Goal: Navigation & Orientation: Find specific page/section

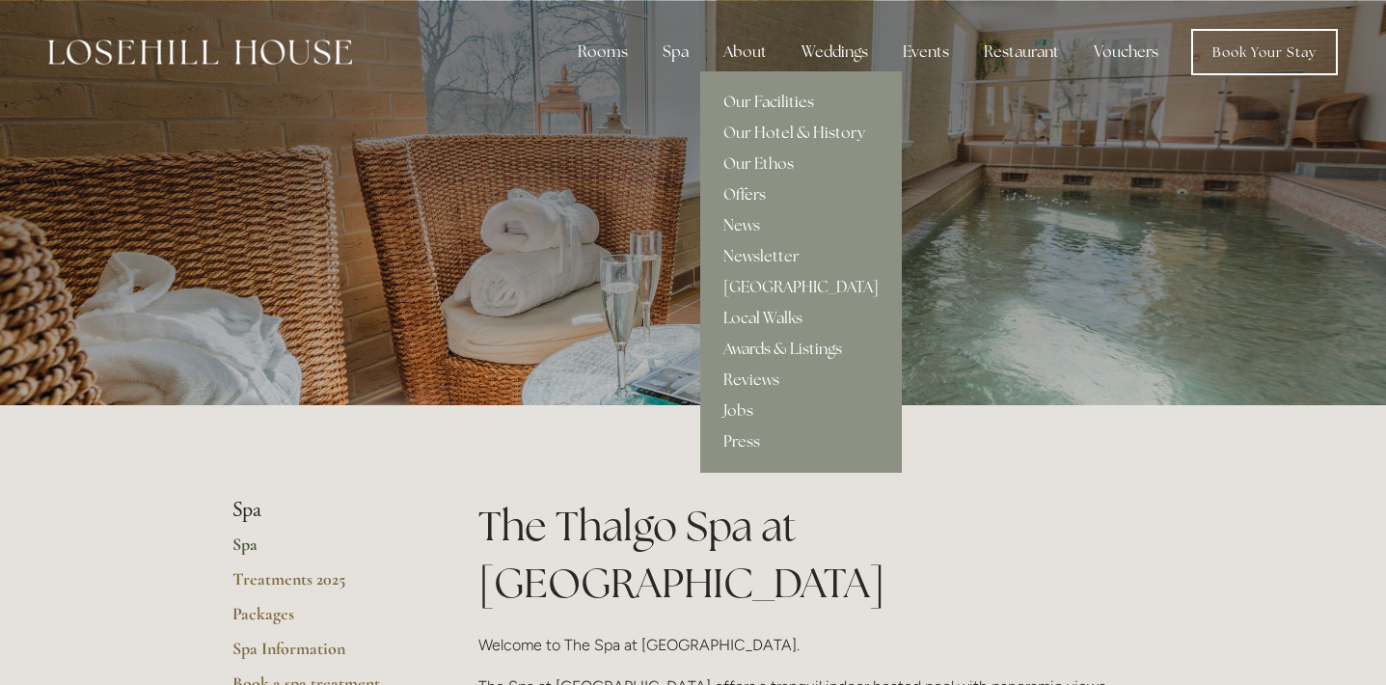
click at [762, 99] on link "Our Facilities" at bounding box center [801, 102] width 202 height 31
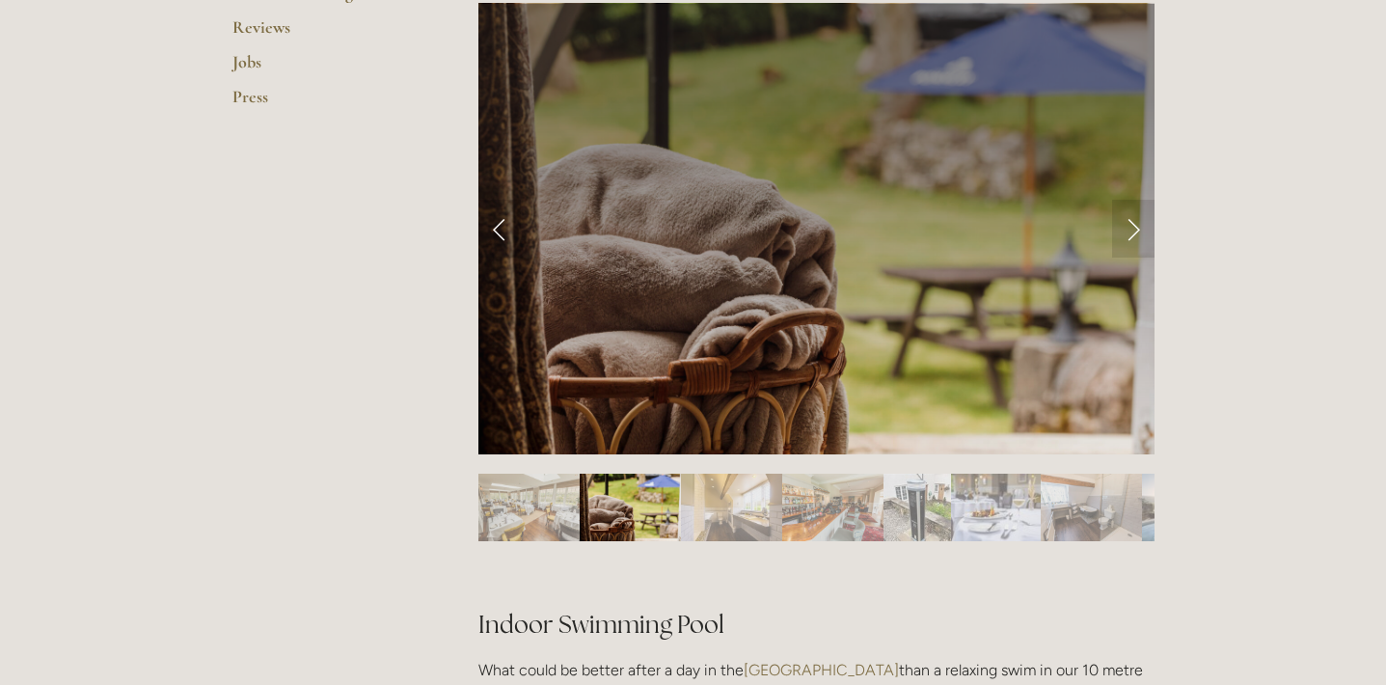
scroll to position [830, 0]
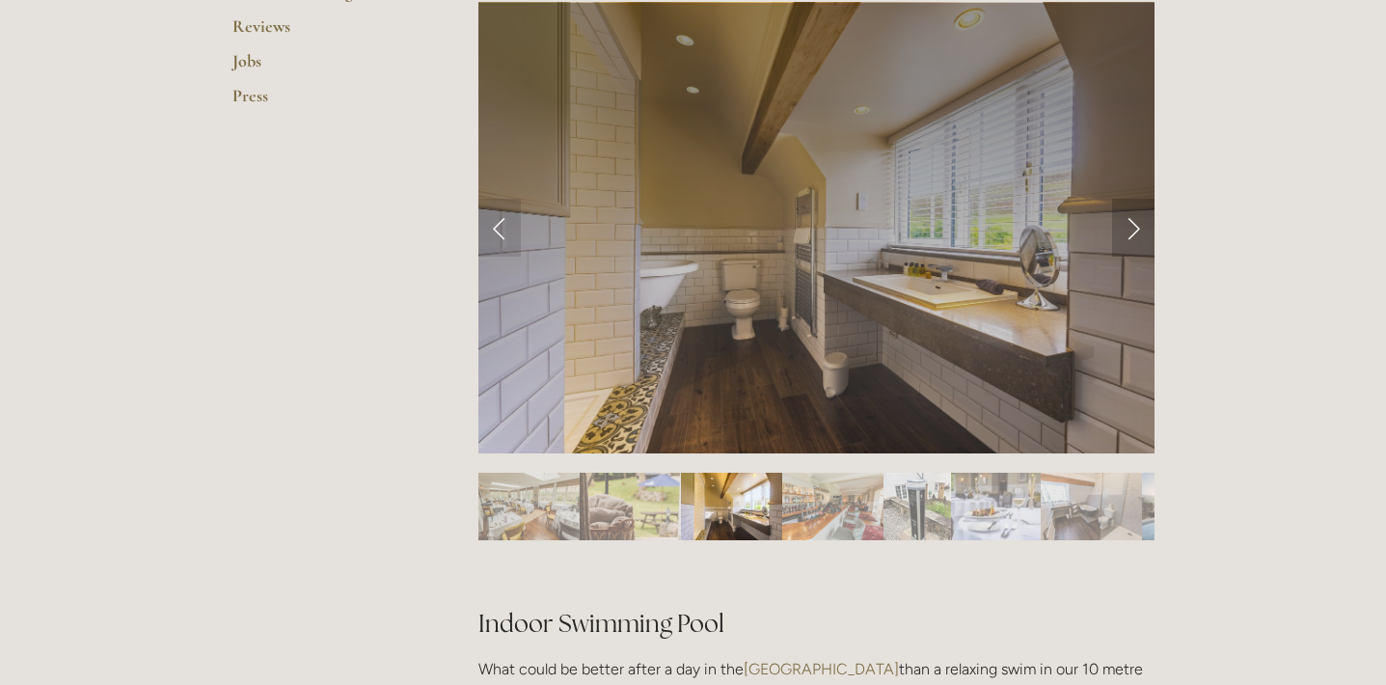
click at [1132, 227] on link "Next Slide" at bounding box center [1133, 228] width 42 height 58
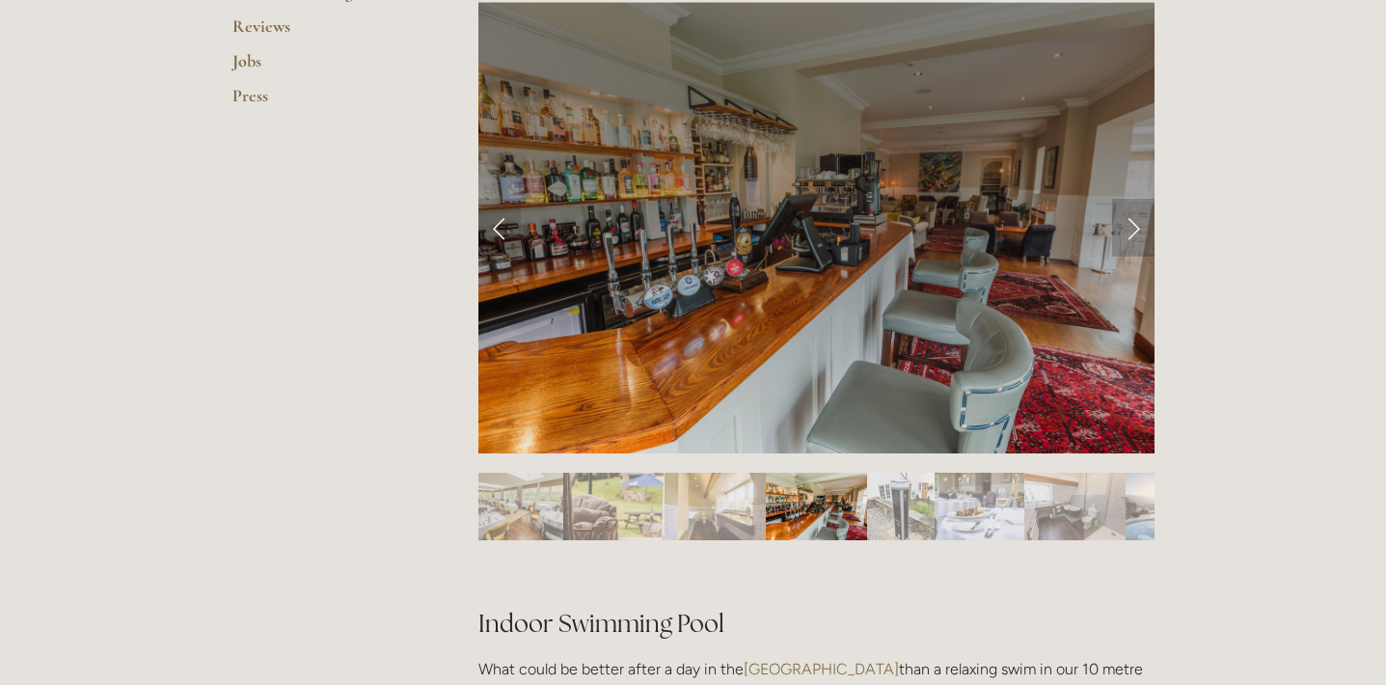
click at [1132, 227] on link "Next Slide" at bounding box center [1133, 228] width 42 height 58
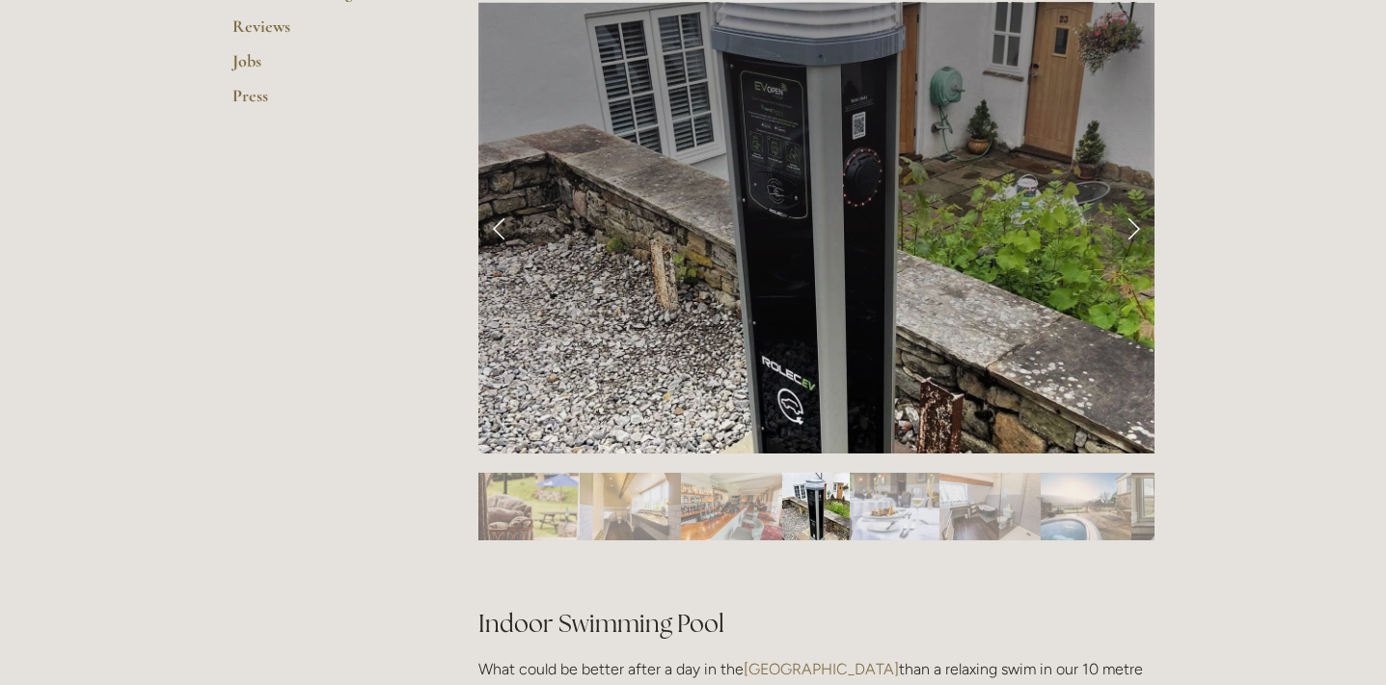
click at [1132, 227] on link "Next Slide" at bounding box center [1133, 228] width 42 height 58
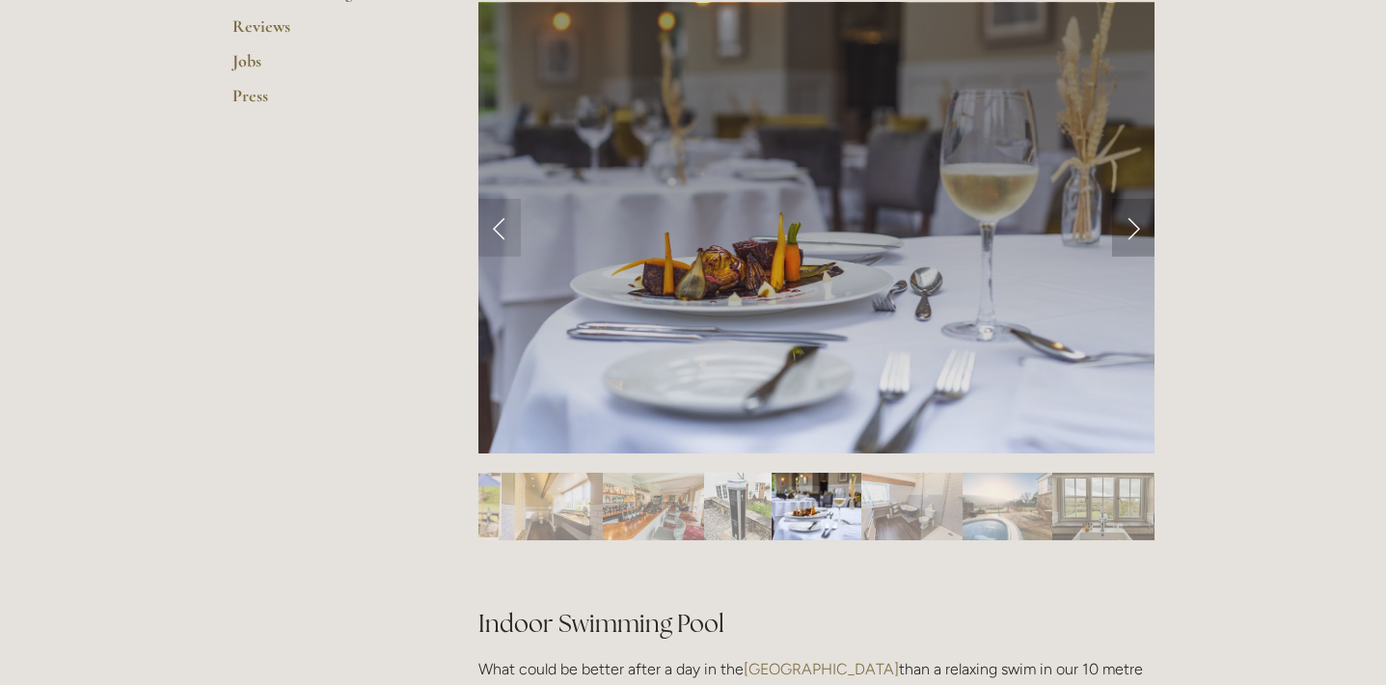
click at [1132, 227] on link "Next Slide" at bounding box center [1133, 228] width 42 height 58
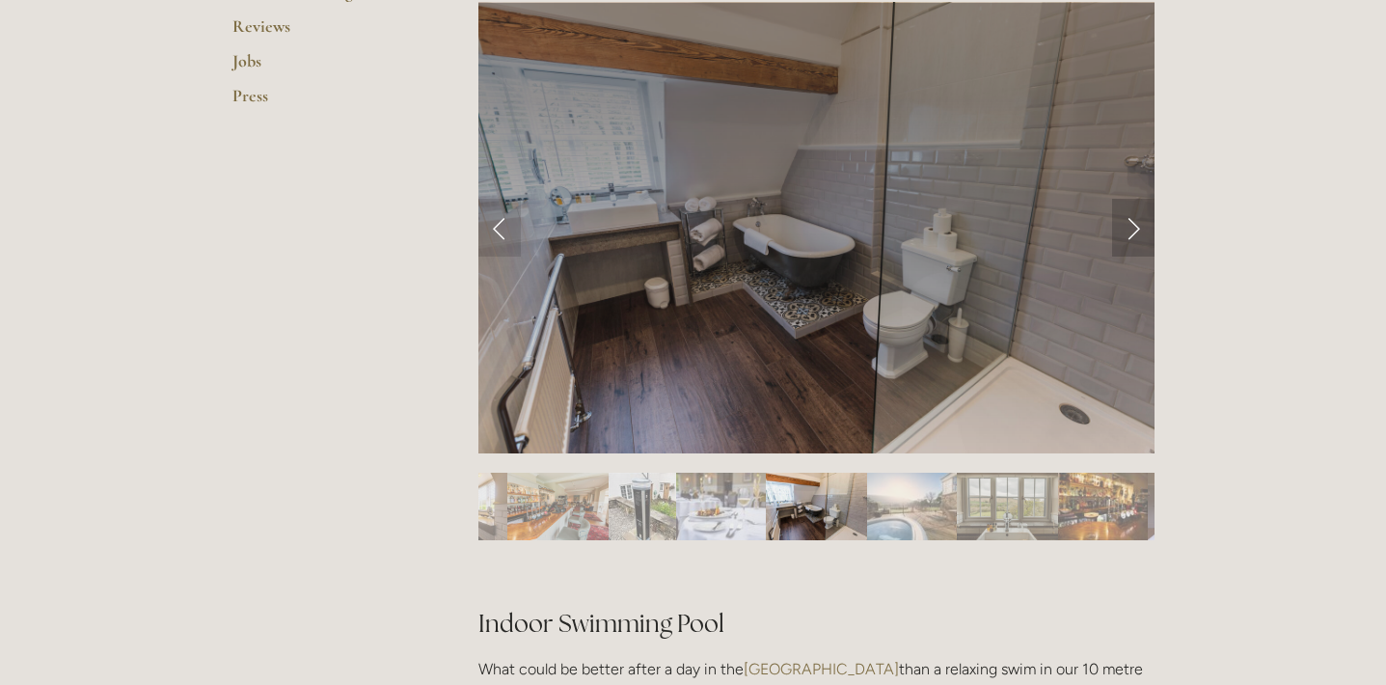
click at [1132, 227] on link "Next Slide" at bounding box center [1133, 228] width 42 height 58
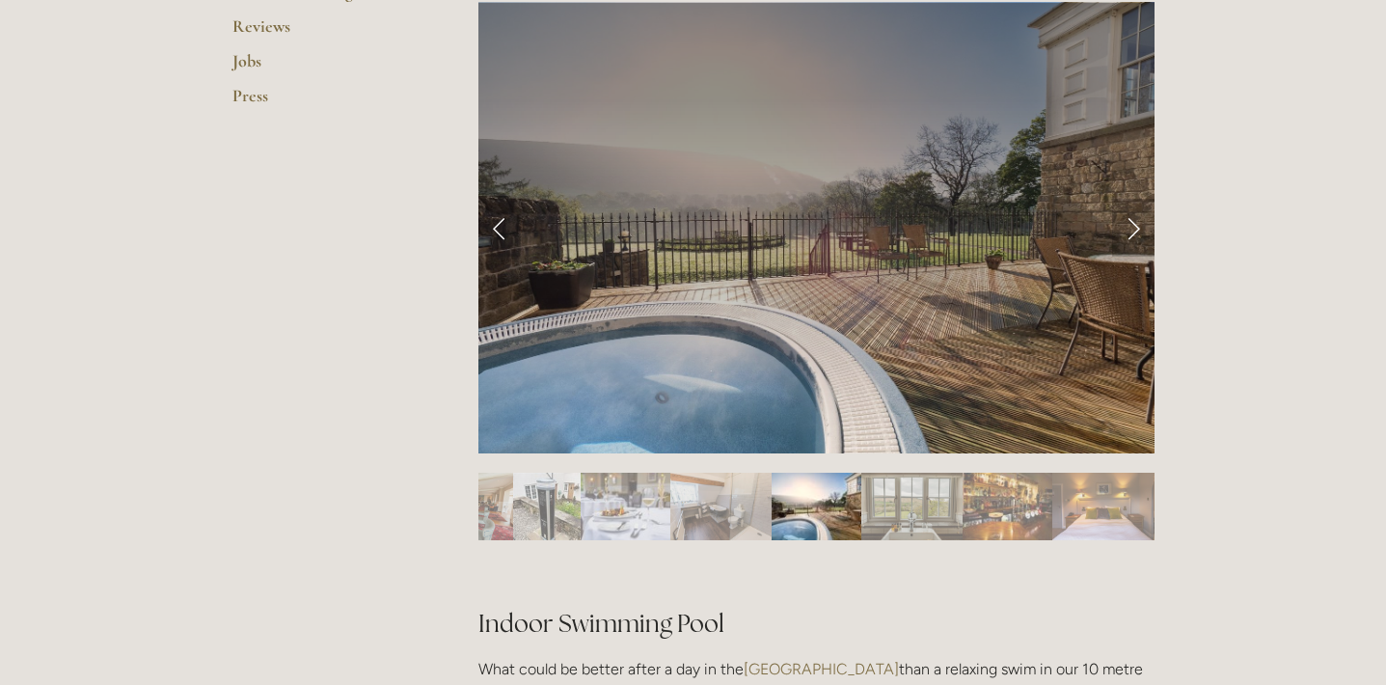
click at [1132, 227] on link "Next Slide" at bounding box center [1133, 228] width 42 height 58
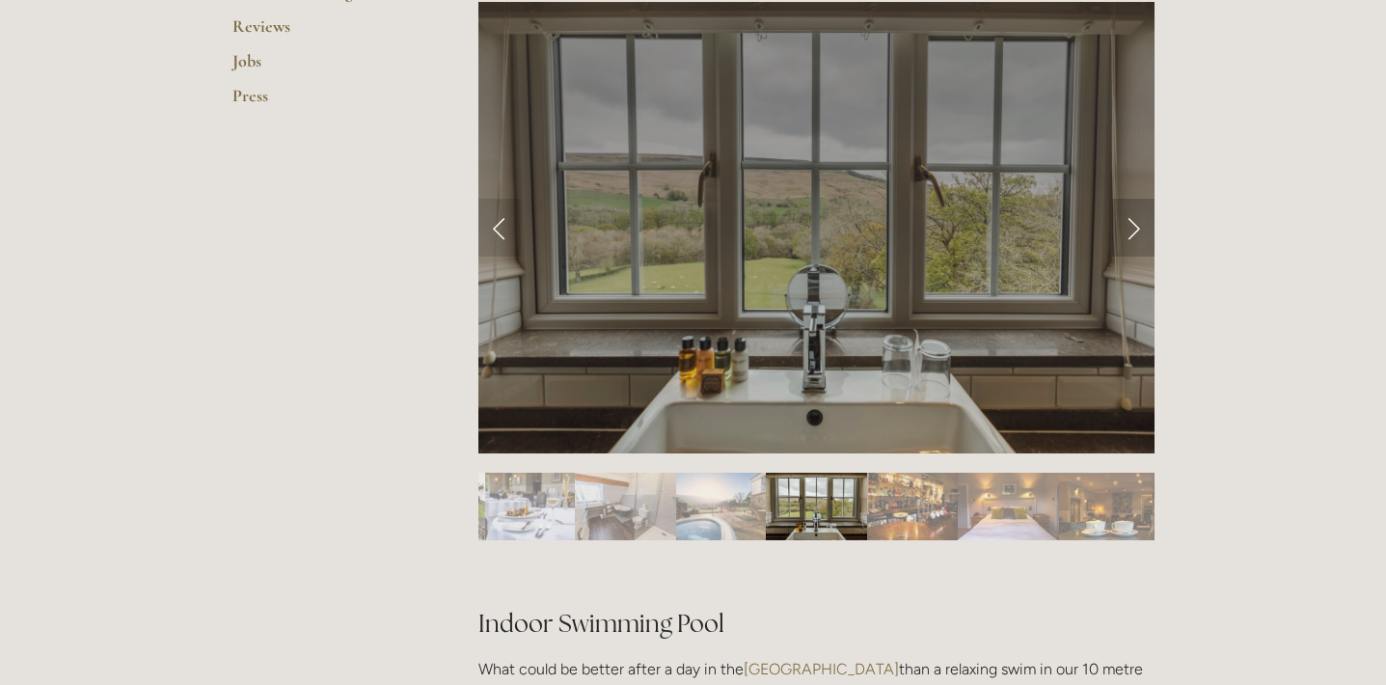
click at [1132, 227] on link "Next Slide" at bounding box center [1133, 228] width 42 height 58
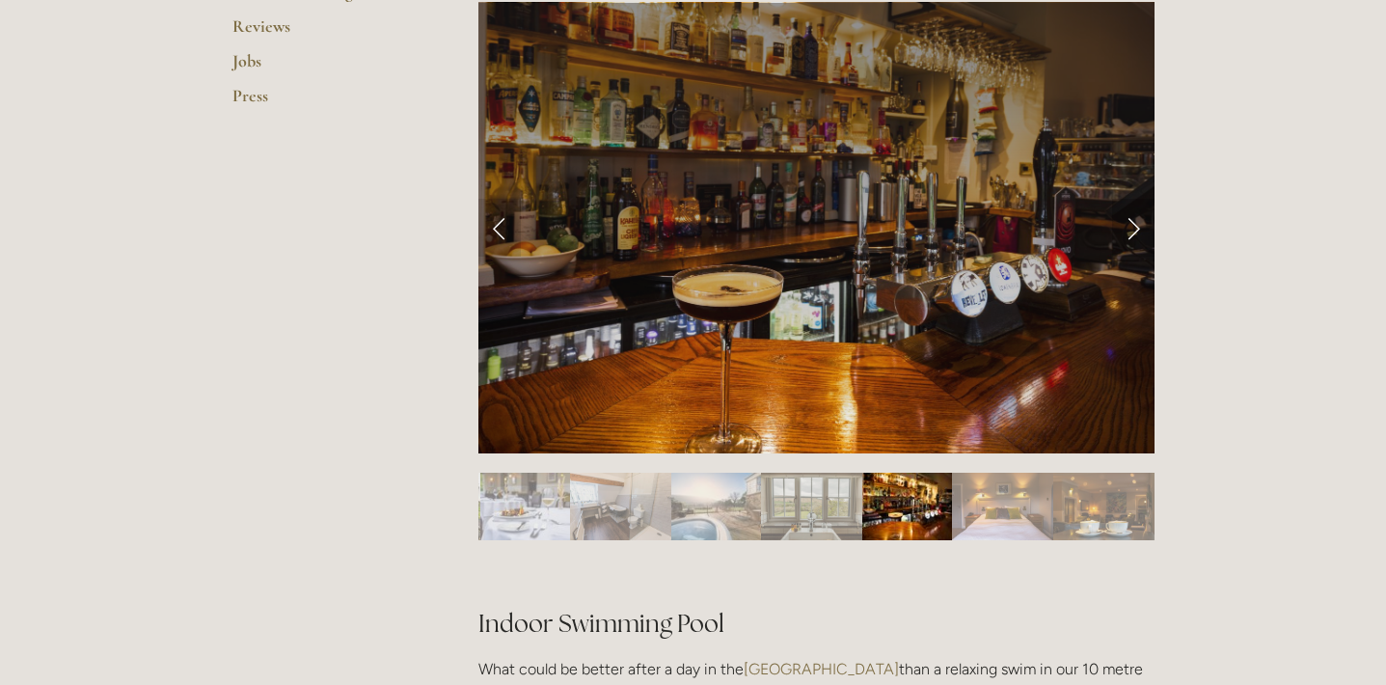
click at [1132, 227] on link "Next Slide" at bounding box center [1133, 228] width 42 height 58
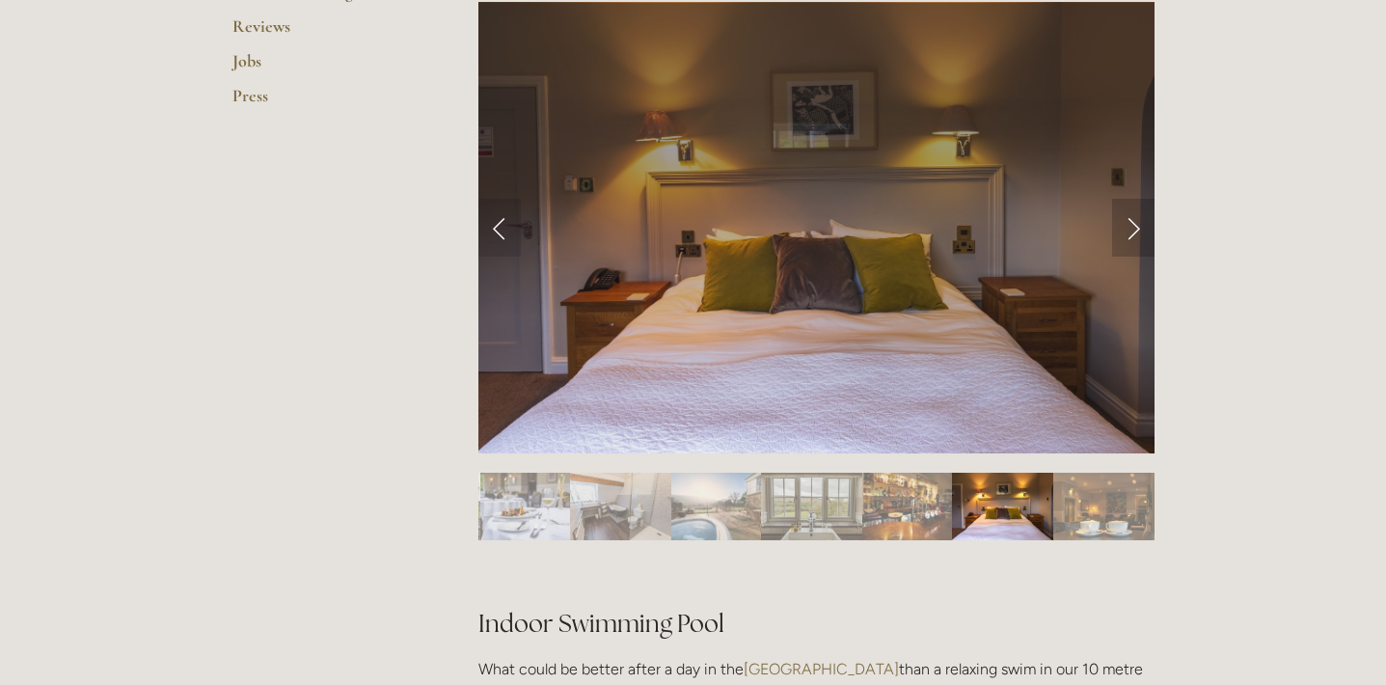
click at [1132, 227] on link "Next Slide" at bounding box center [1133, 228] width 42 height 58
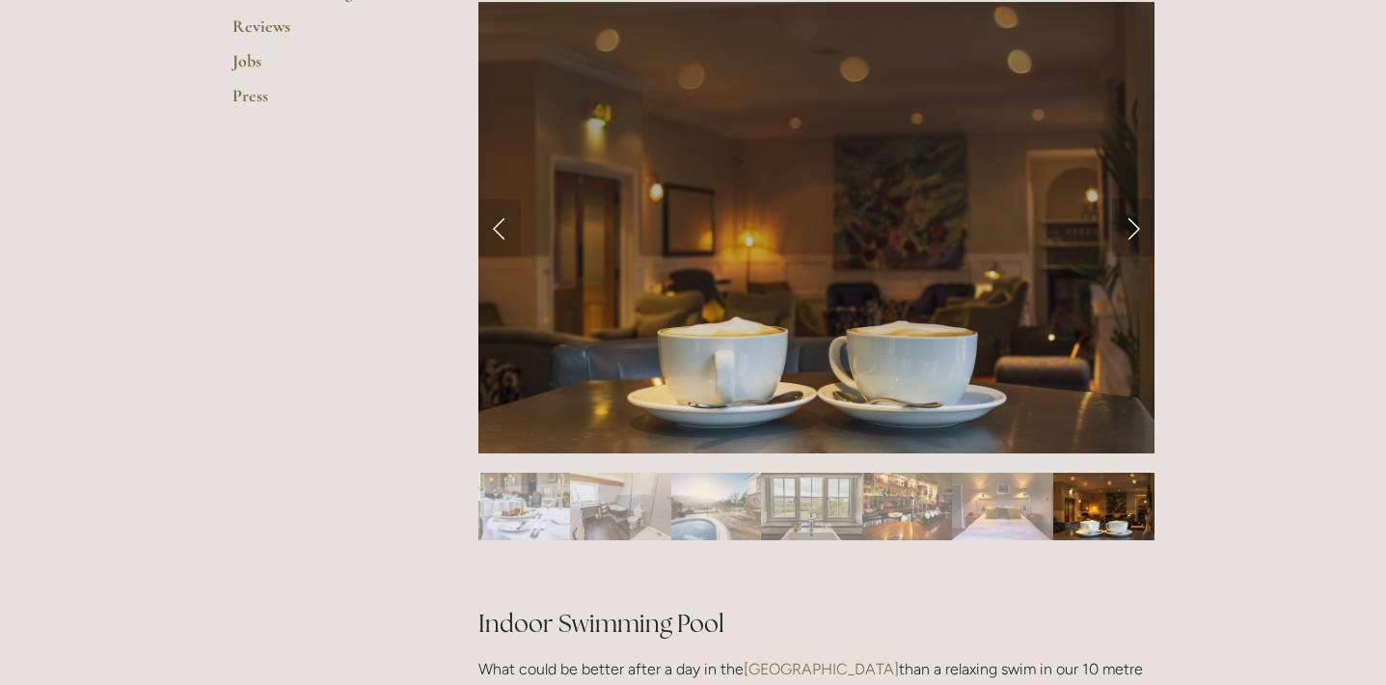
click at [1132, 227] on link "Next Slide" at bounding box center [1133, 228] width 42 height 58
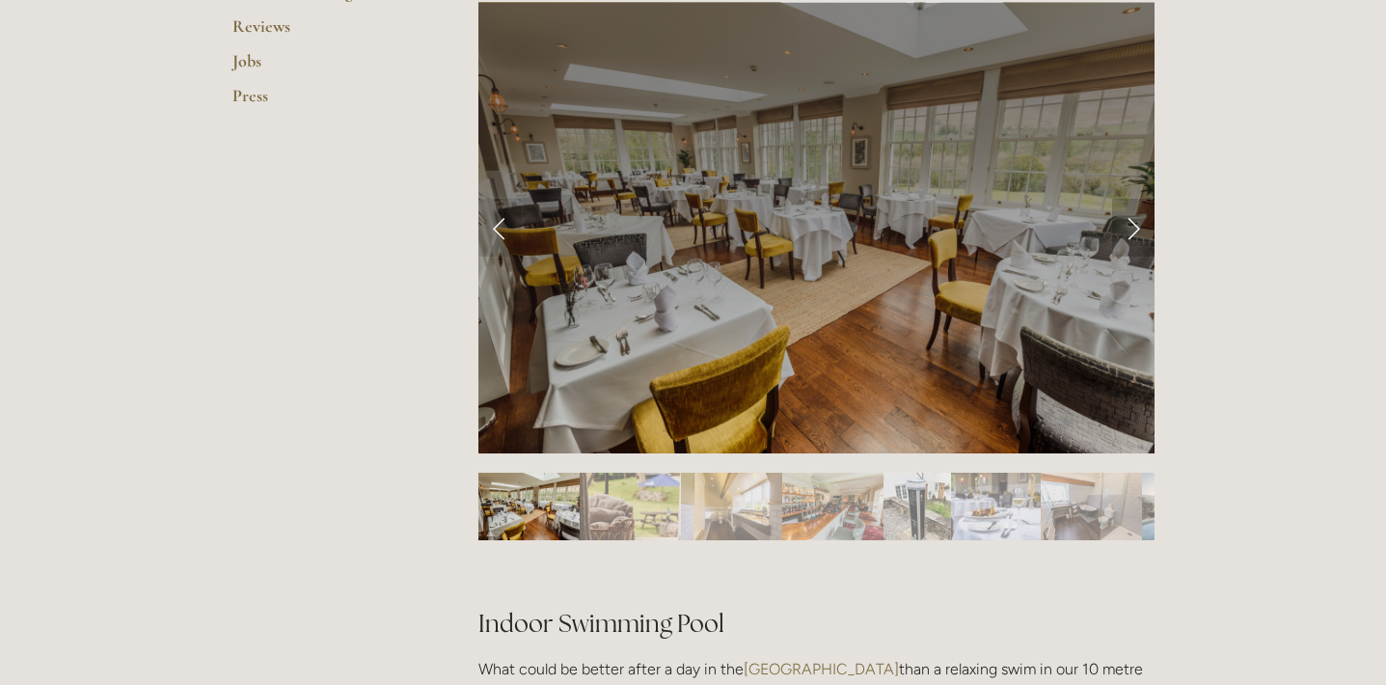
click at [1132, 227] on link "Next Slide" at bounding box center [1133, 228] width 42 height 58
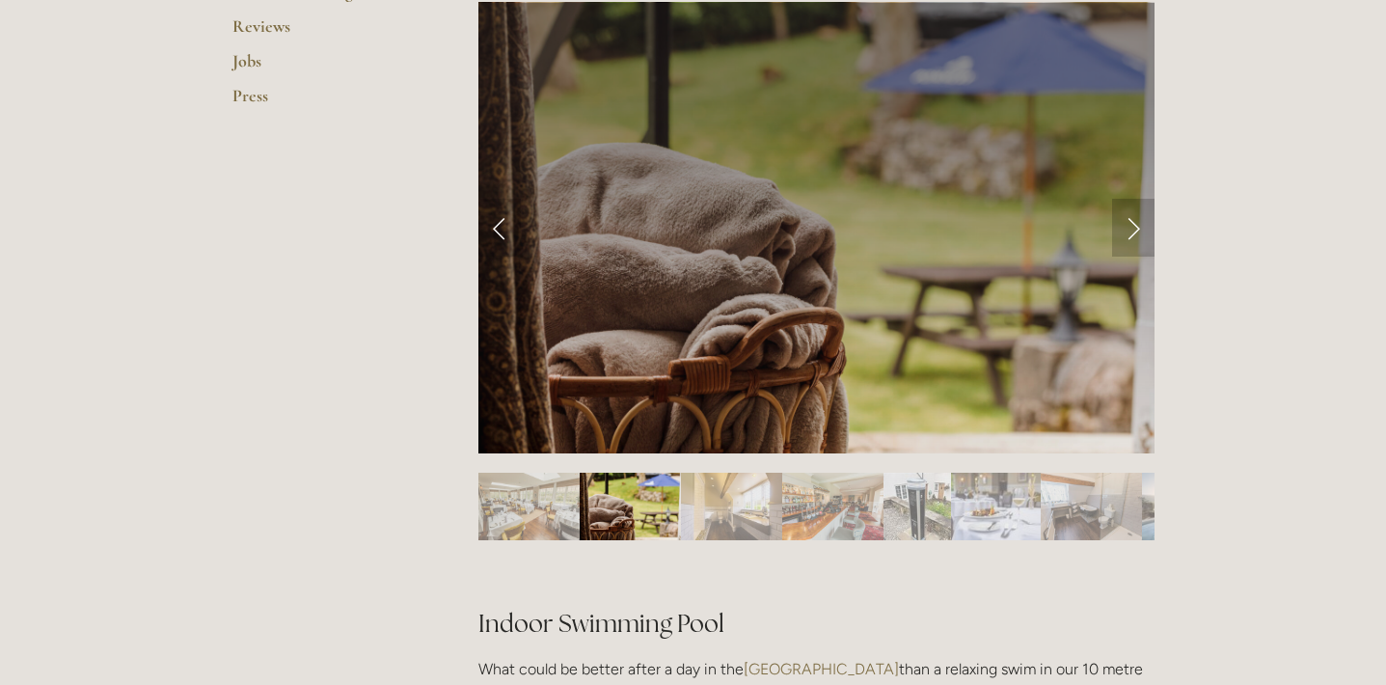
click at [1132, 227] on link "Next Slide" at bounding box center [1133, 228] width 42 height 58
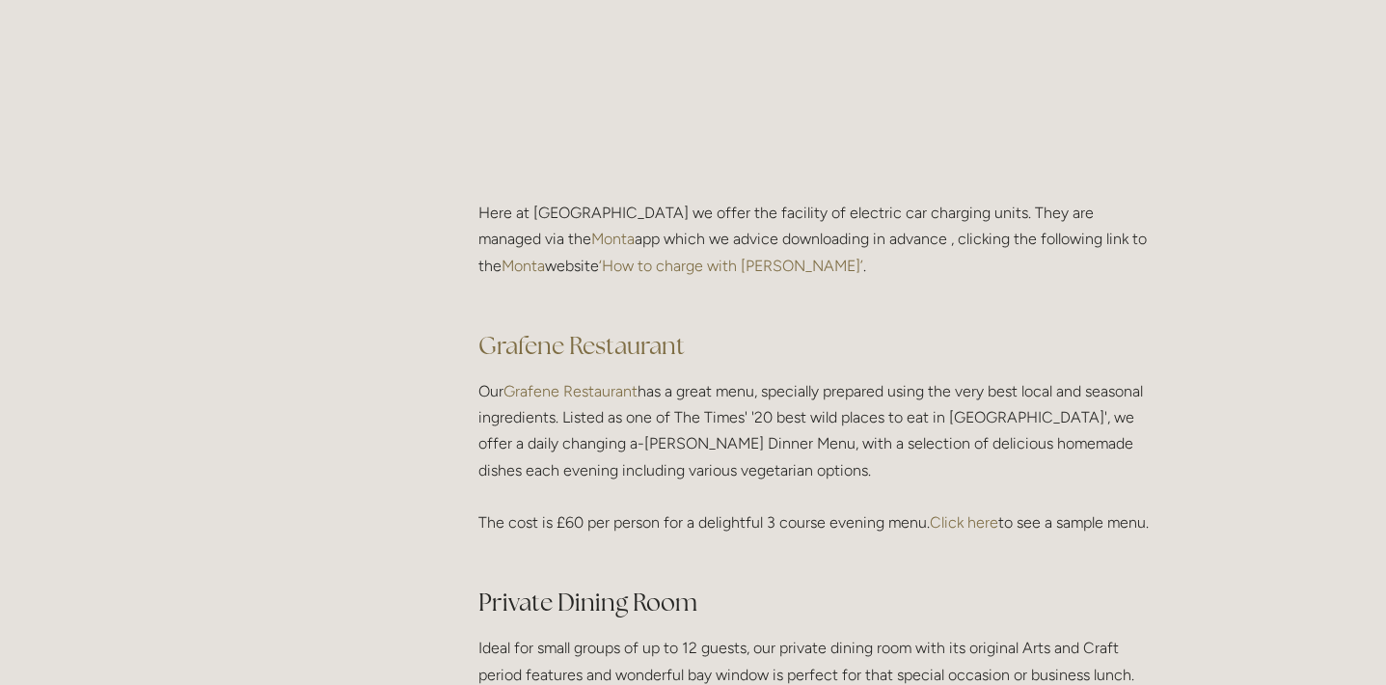
scroll to position [2643, 0]
